Goal: Use online tool/utility: Utilize a website feature to perform a specific function

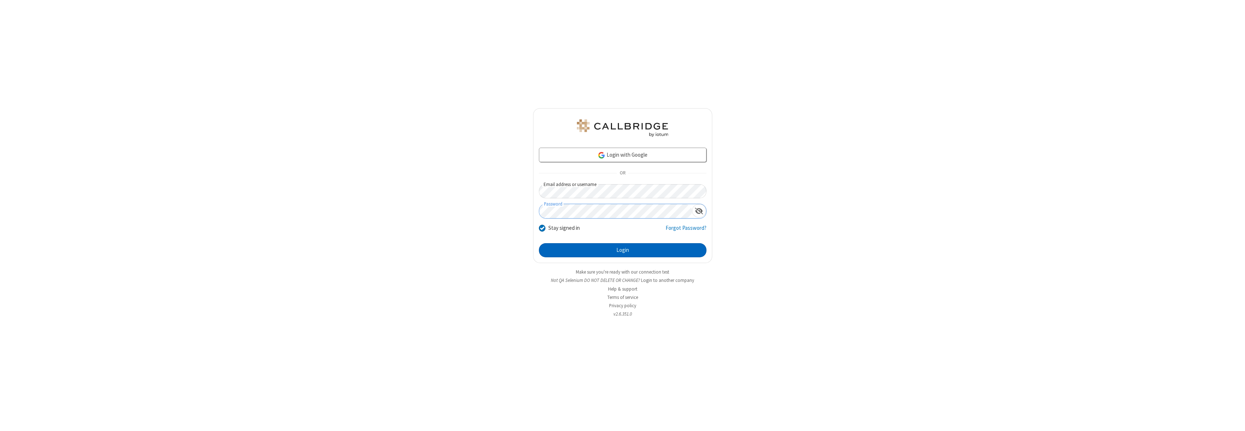
click at [622, 250] on button "Login" at bounding box center [623, 250] width 168 height 14
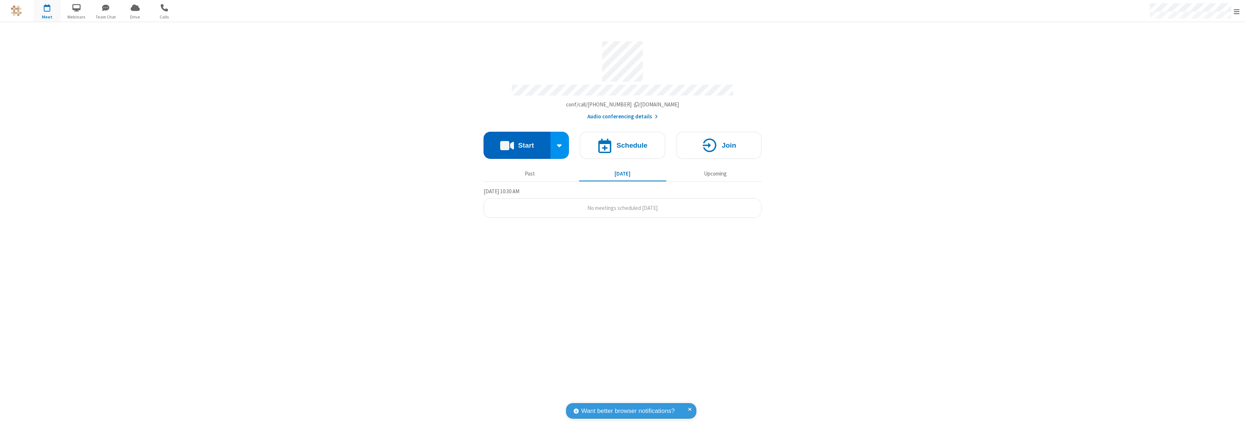
click at [517, 142] on button "Start" at bounding box center [517, 145] width 67 height 27
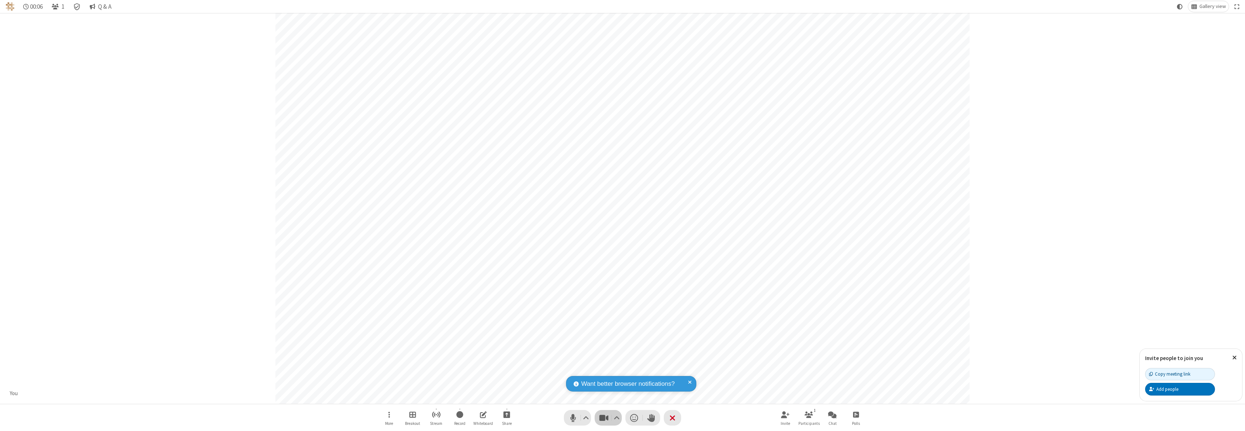
click at [604, 418] on span "Stop video (⌘+Shift+V)" at bounding box center [603, 418] width 11 height 10
click at [604, 418] on span "Start video (⌘+Shift+V)" at bounding box center [603, 418] width 11 height 10
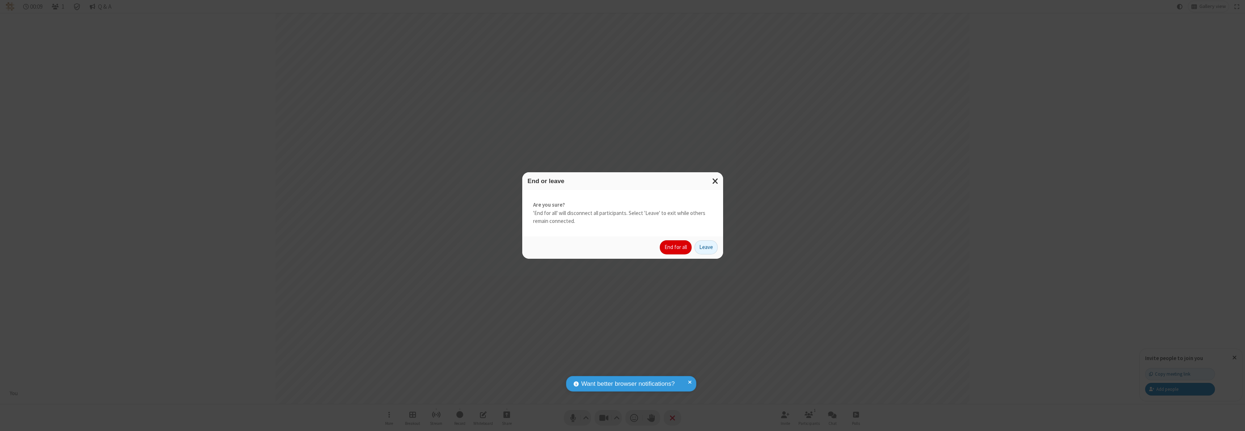
click at [676, 247] on button "End for all" at bounding box center [676, 247] width 32 height 14
